Goal: Task Accomplishment & Management: Manage account settings

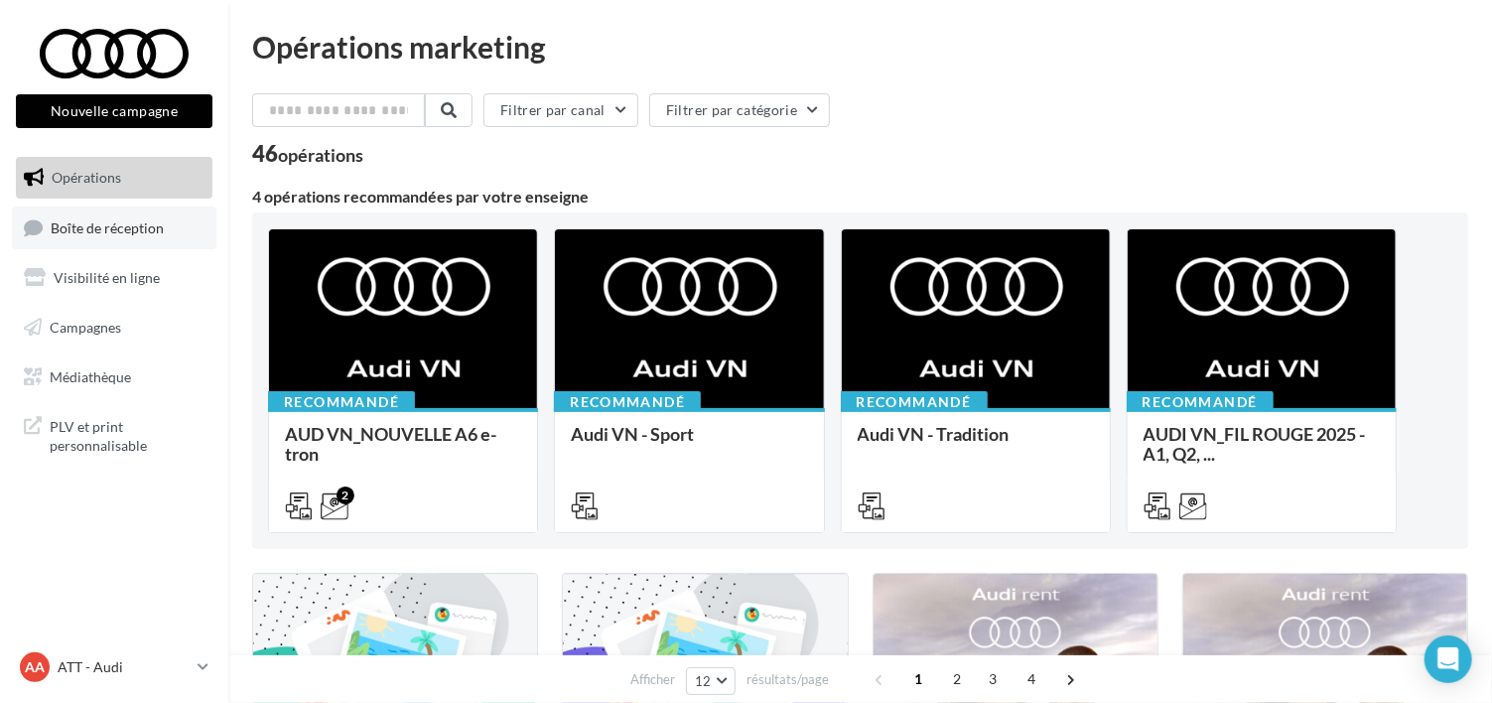
click at [75, 225] on span "Boîte de réception" at bounding box center [107, 226] width 113 height 17
